Goal: Navigation & Orientation: Find specific page/section

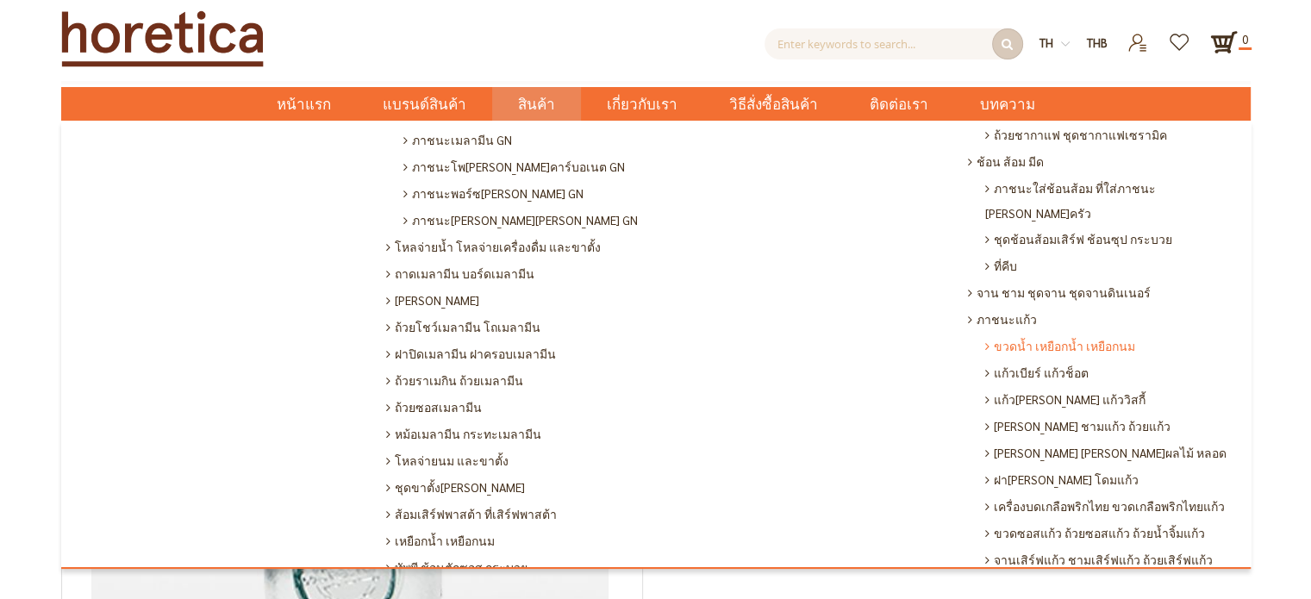
scroll to position [517, 0]
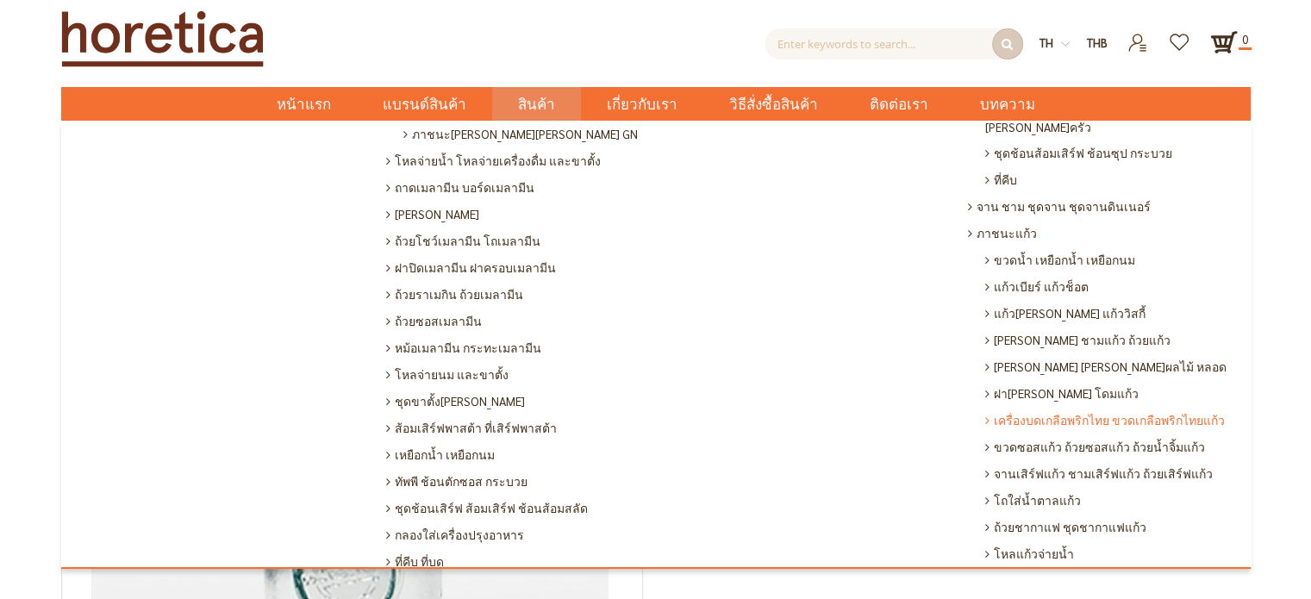
click at [1060, 407] on span "เครื่องบดเกลือพริกไทย ขวดเกลือพริกไทยแก้ว" at bounding box center [1105, 420] width 240 height 27
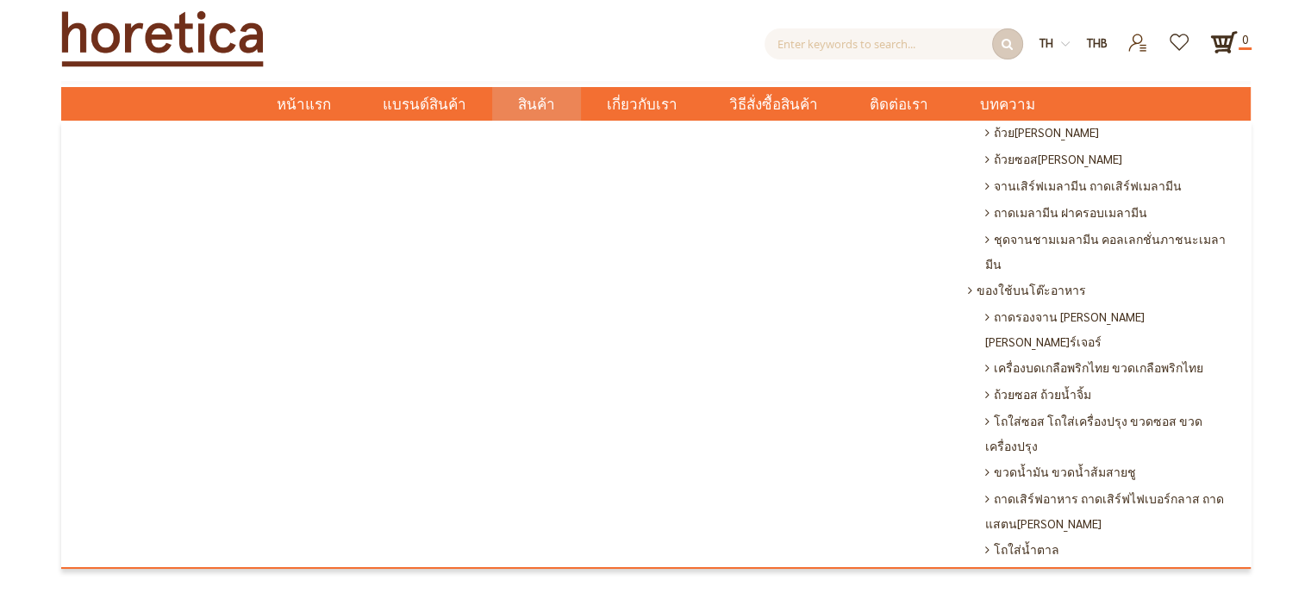
scroll to position [1045, 0]
click at [1028, 537] on span "โถใส่น้ำตาล" at bounding box center [1022, 550] width 74 height 27
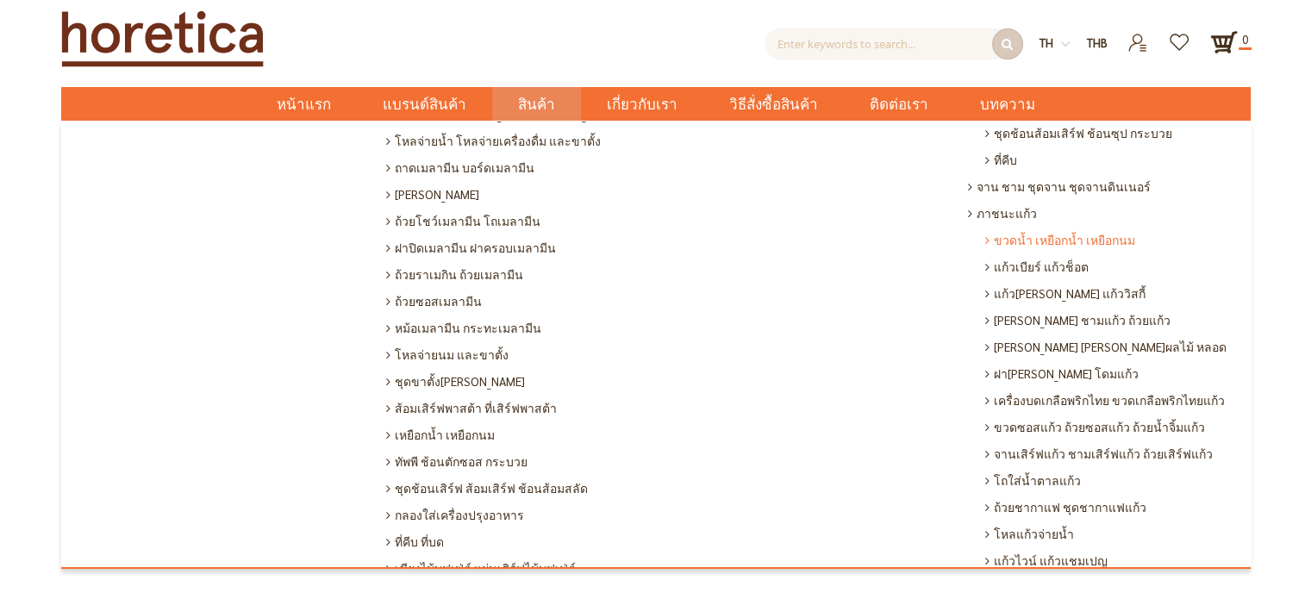
scroll to position [603, 0]
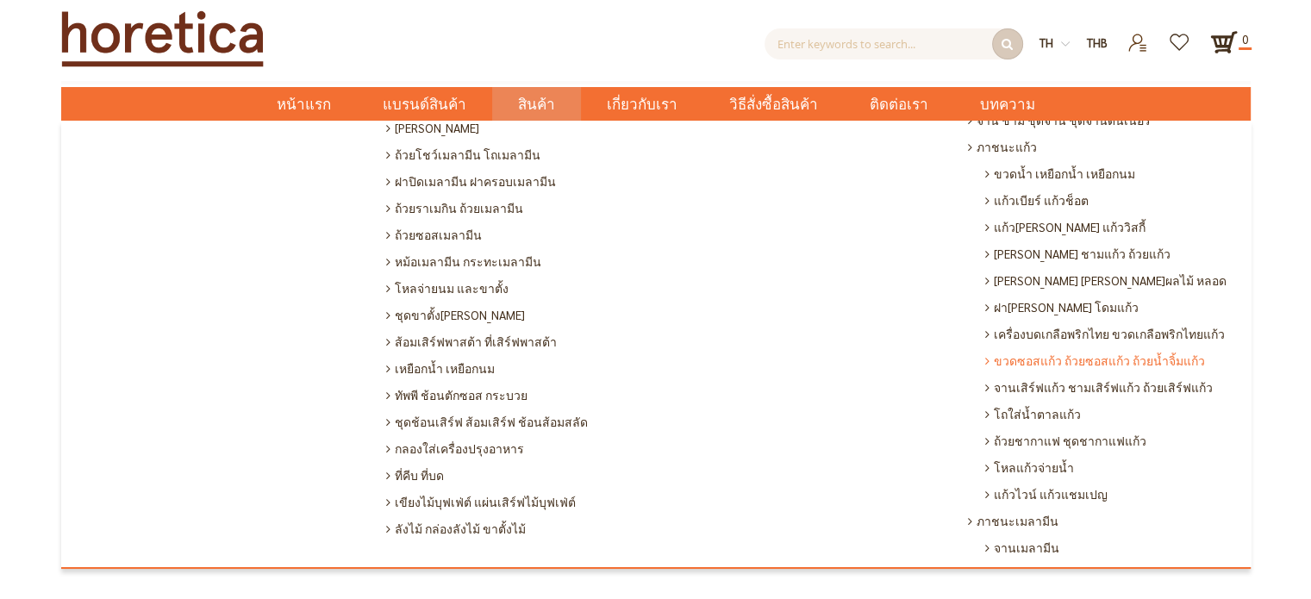
click at [1046, 347] on span "ขวดซอสแก้ว ถ้วยซอสแก้ว ถ้วยน้ำจิ้มแก้ว" at bounding box center [1095, 360] width 220 height 27
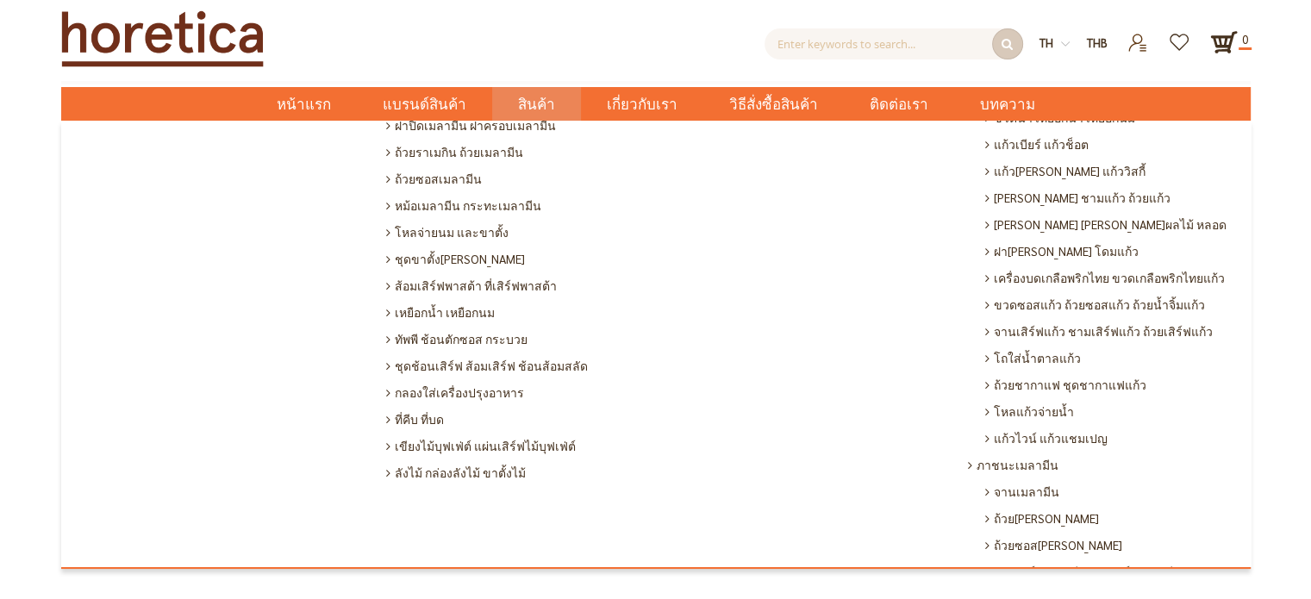
scroll to position [690, 0]
